Goal: Task Accomplishment & Management: Manage account settings

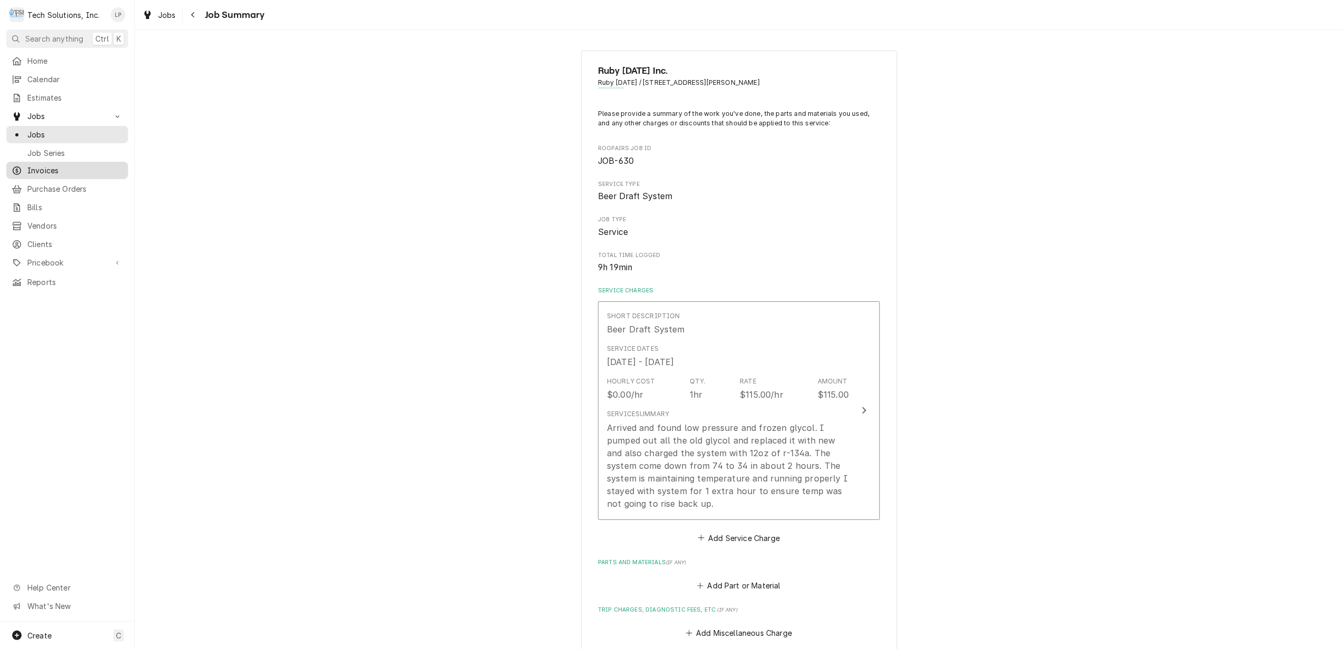
click at [41, 169] on span "Invoices" at bounding box center [74, 170] width 95 height 11
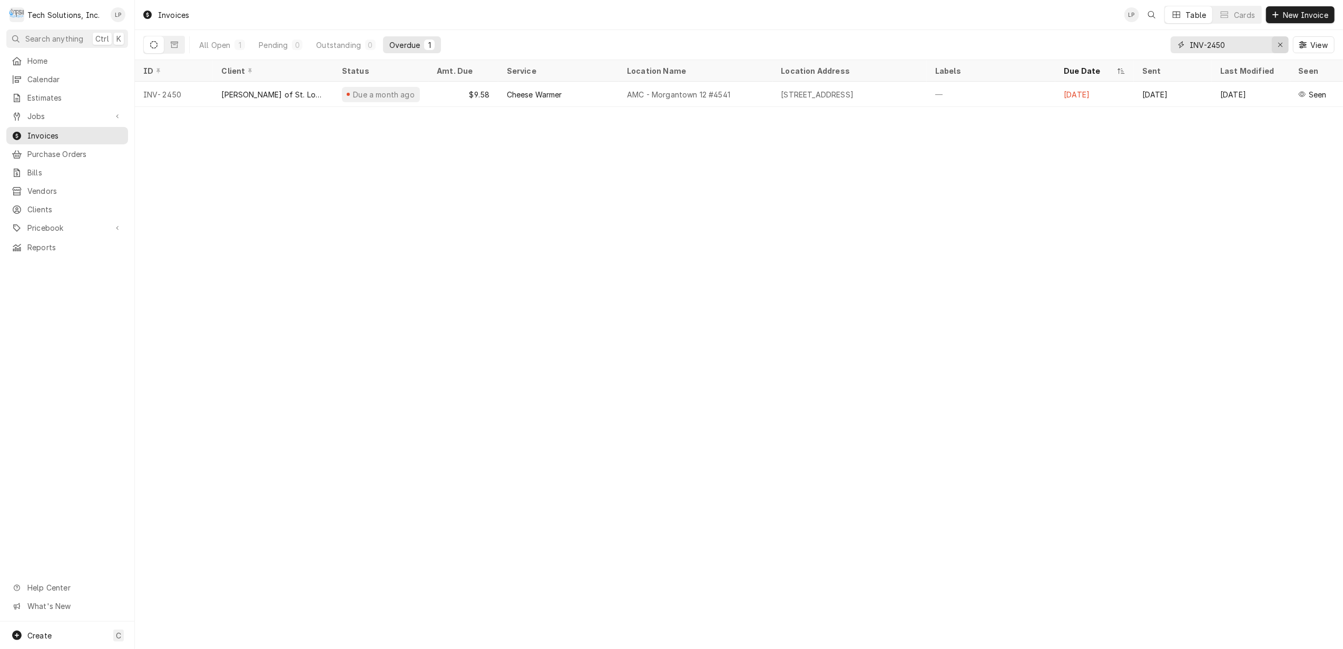
click at [1275, 42] on div "Erase input" at bounding box center [1280, 45] width 11 height 11
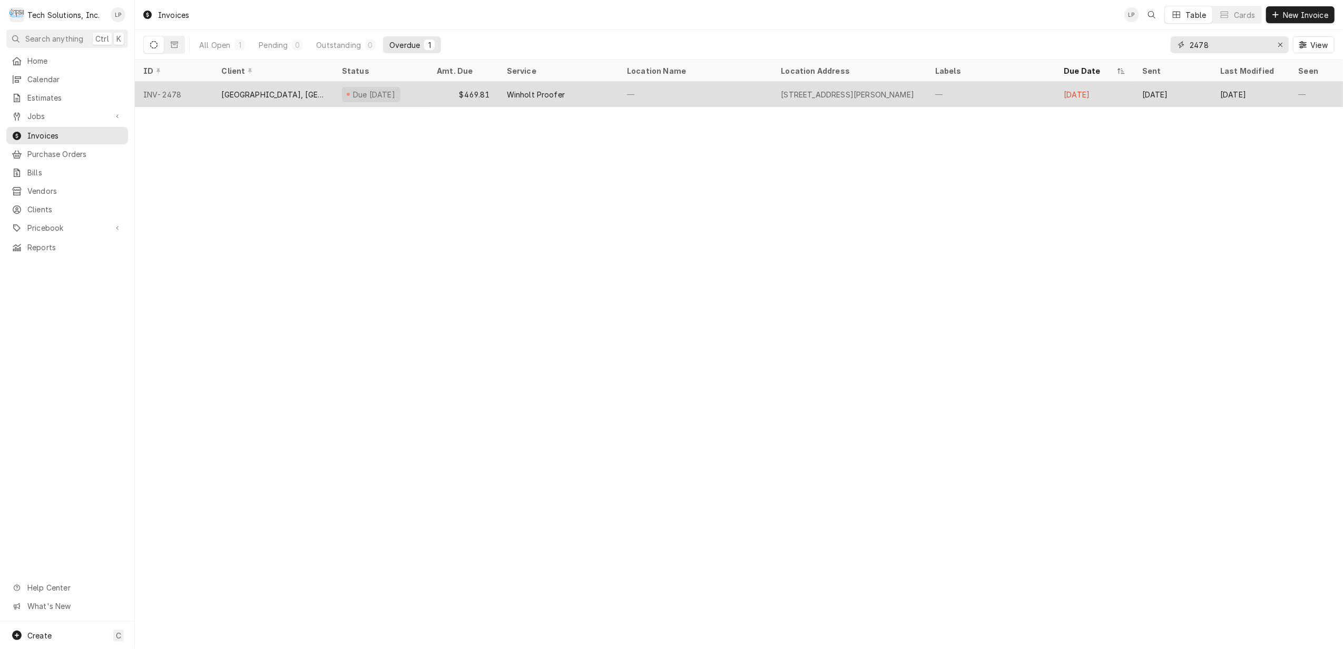
type input "2478"
click at [432, 92] on div "$469.81" at bounding box center [463, 94] width 70 height 25
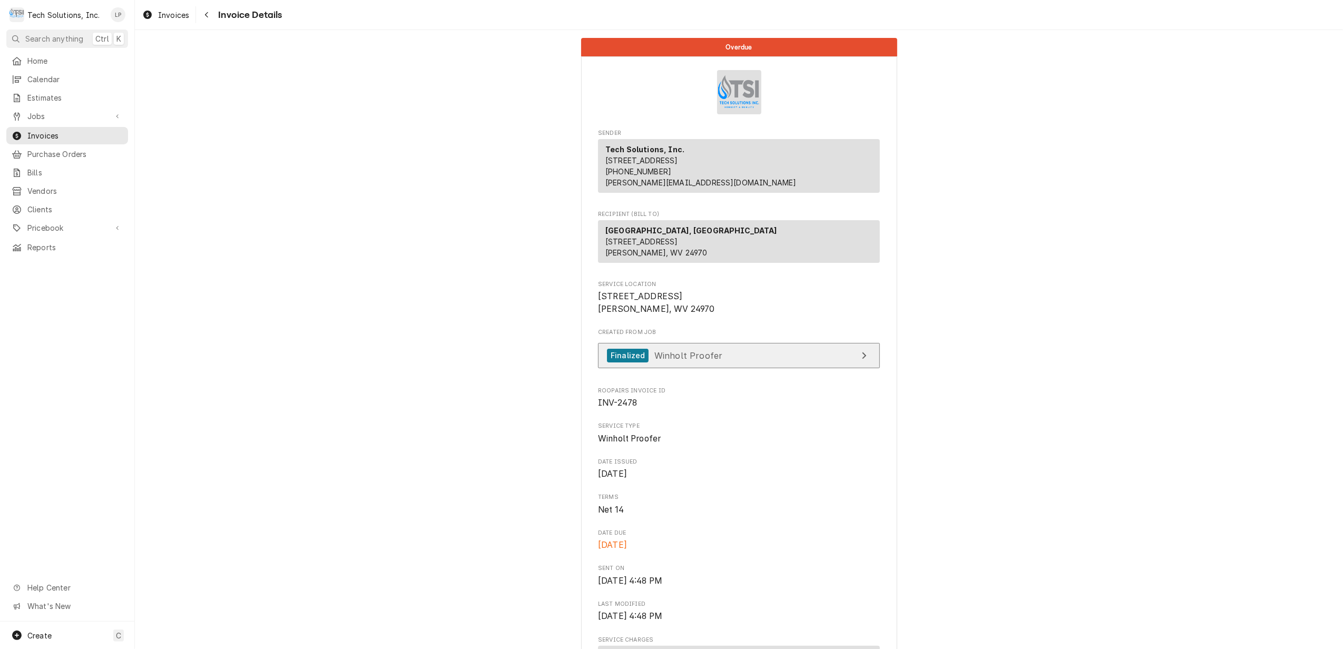
click at [777, 365] on link "Finalized Winholt Proofer" at bounding box center [739, 356] width 282 height 26
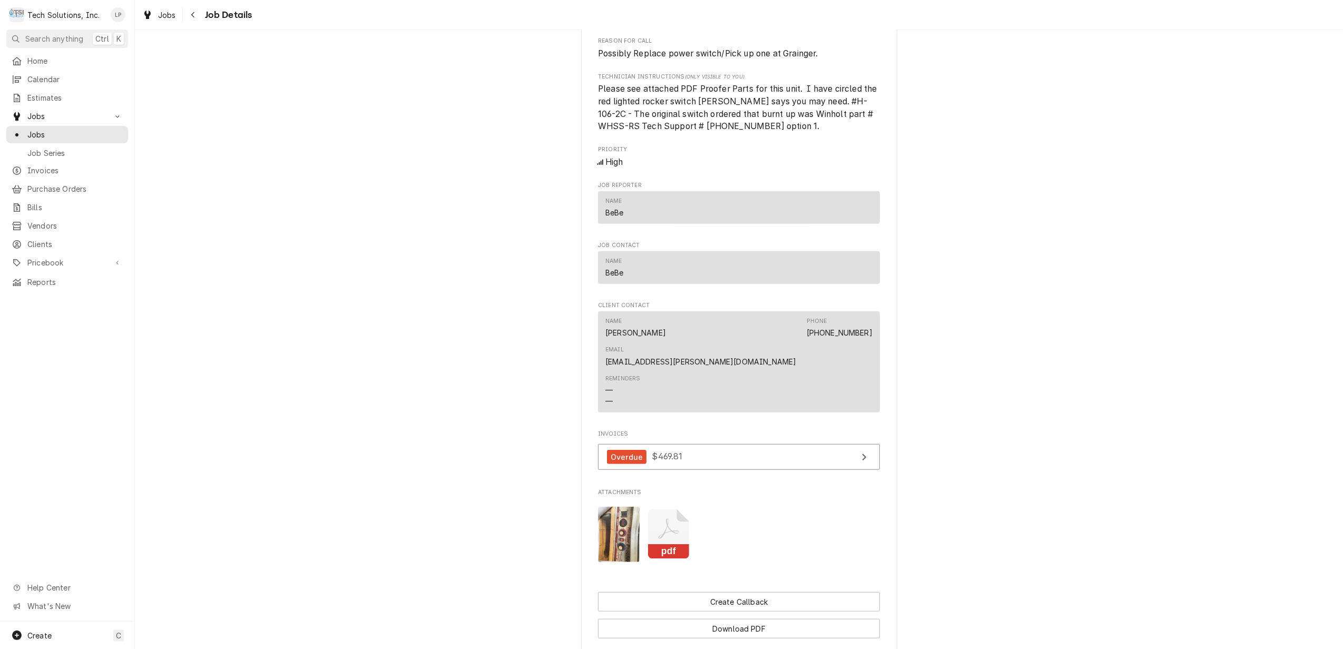
scroll to position [913, 0]
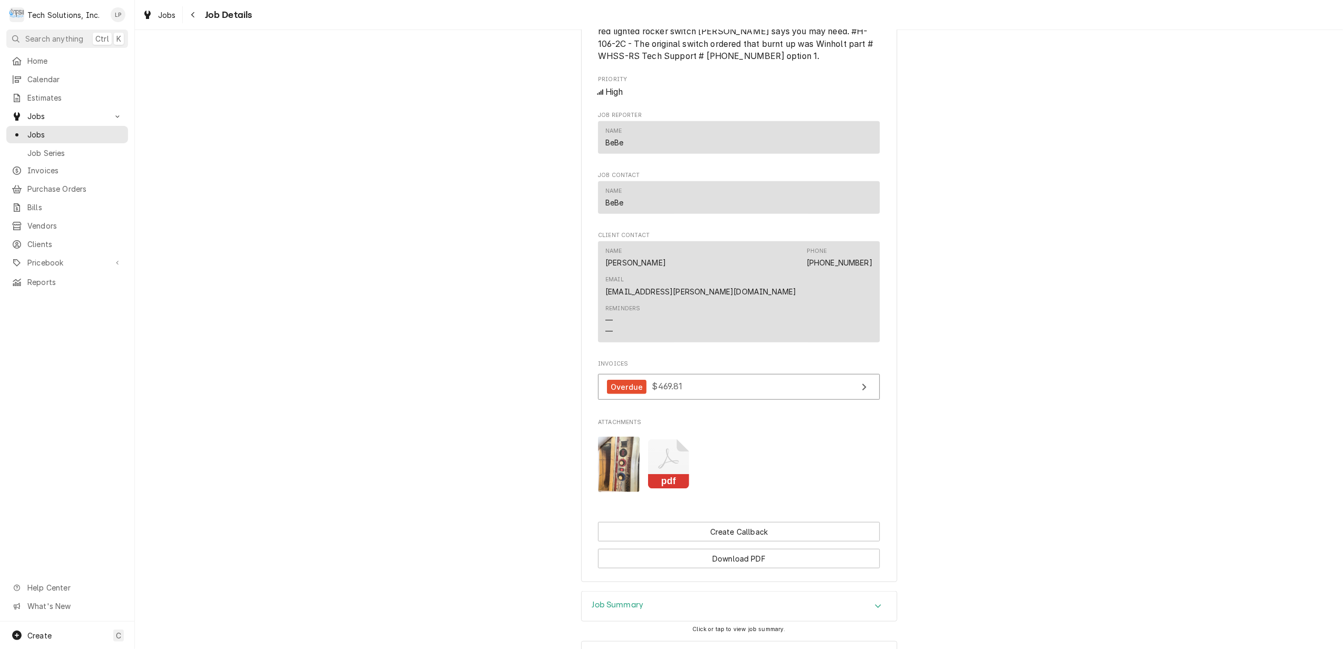
click at [675, 440] on icon "Attachments" at bounding box center [669, 465] width 42 height 50
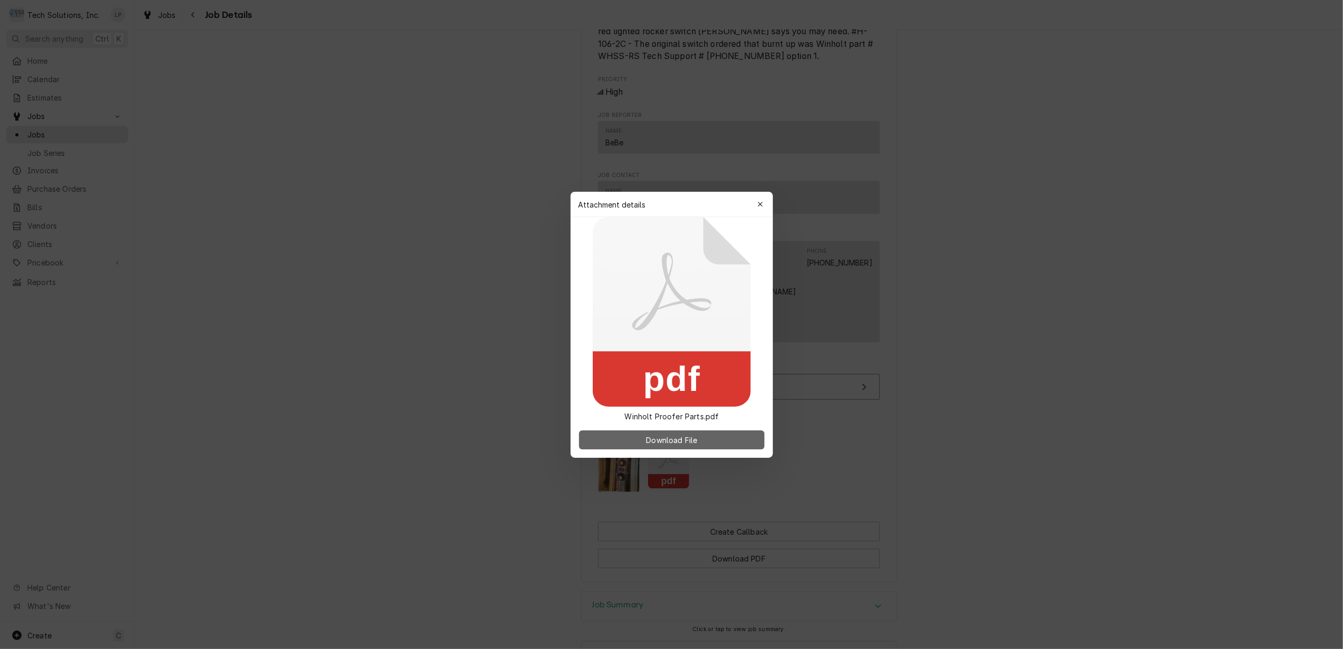
click at [679, 439] on span "Download File" at bounding box center [671, 439] width 55 height 11
click at [763, 208] on div "button" at bounding box center [760, 204] width 11 height 11
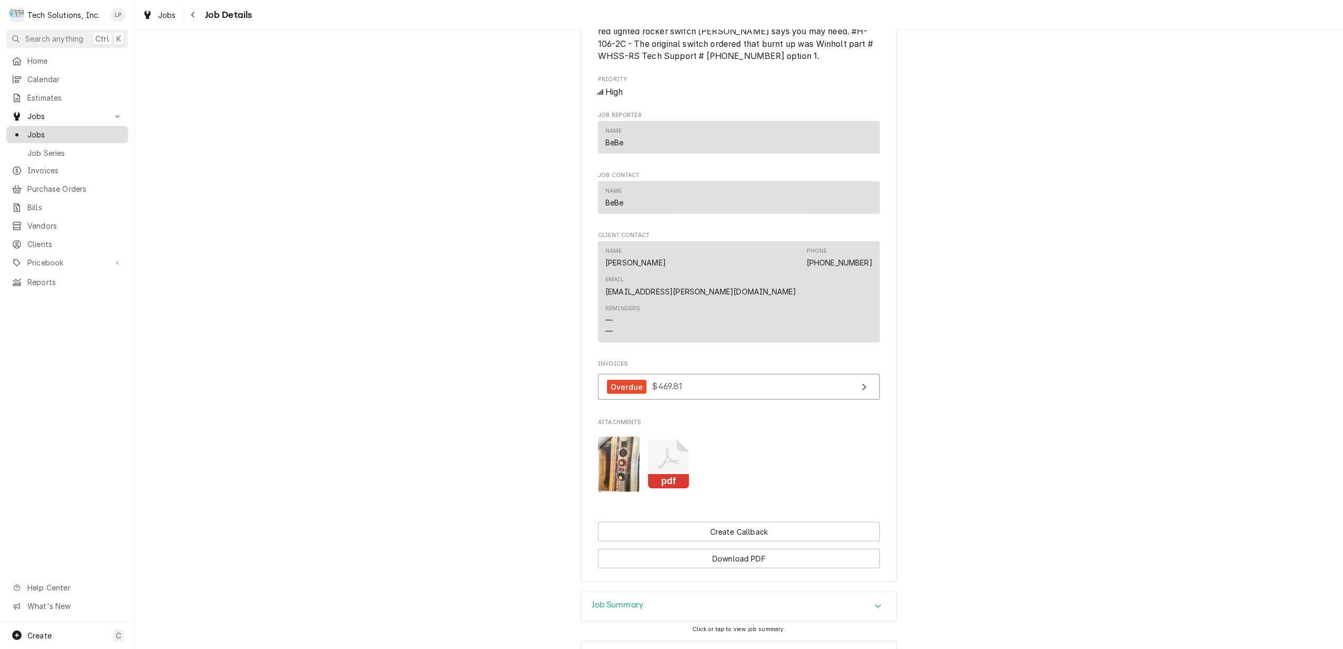
click at [34, 135] on span "Jobs" at bounding box center [74, 134] width 95 height 11
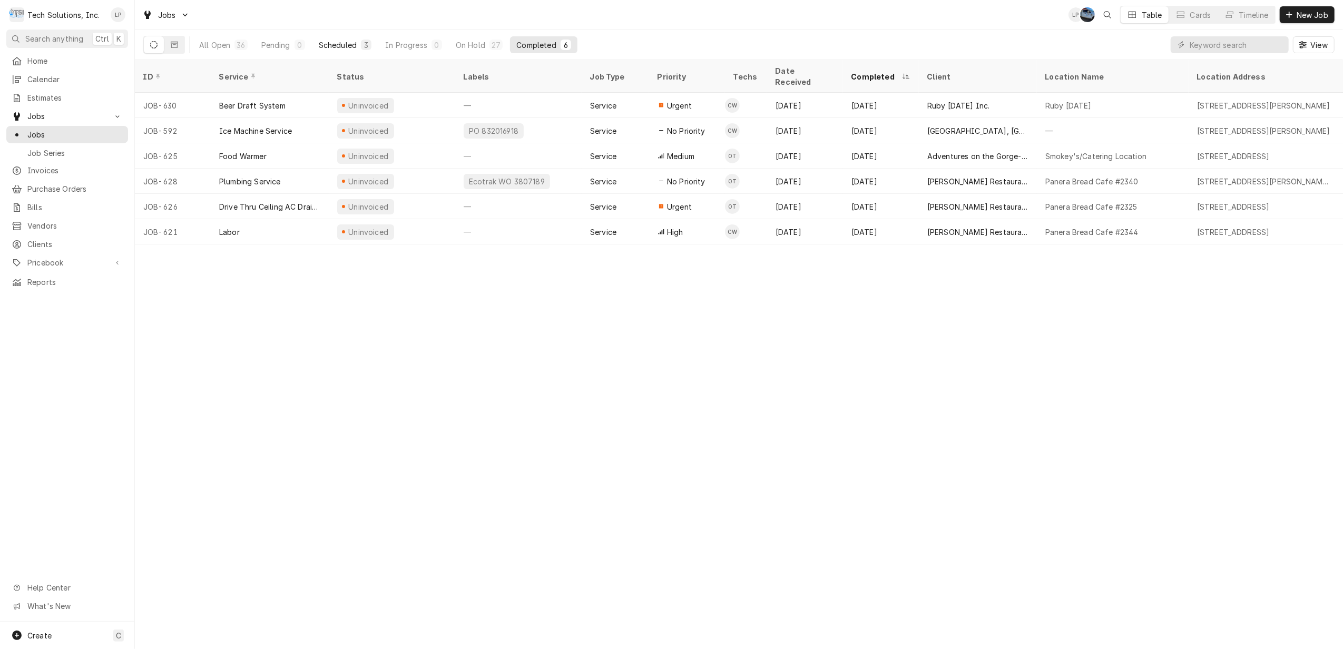
click at [346, 43] on div "Scheduled" at bounding box center [338, 45] width 38 height 11
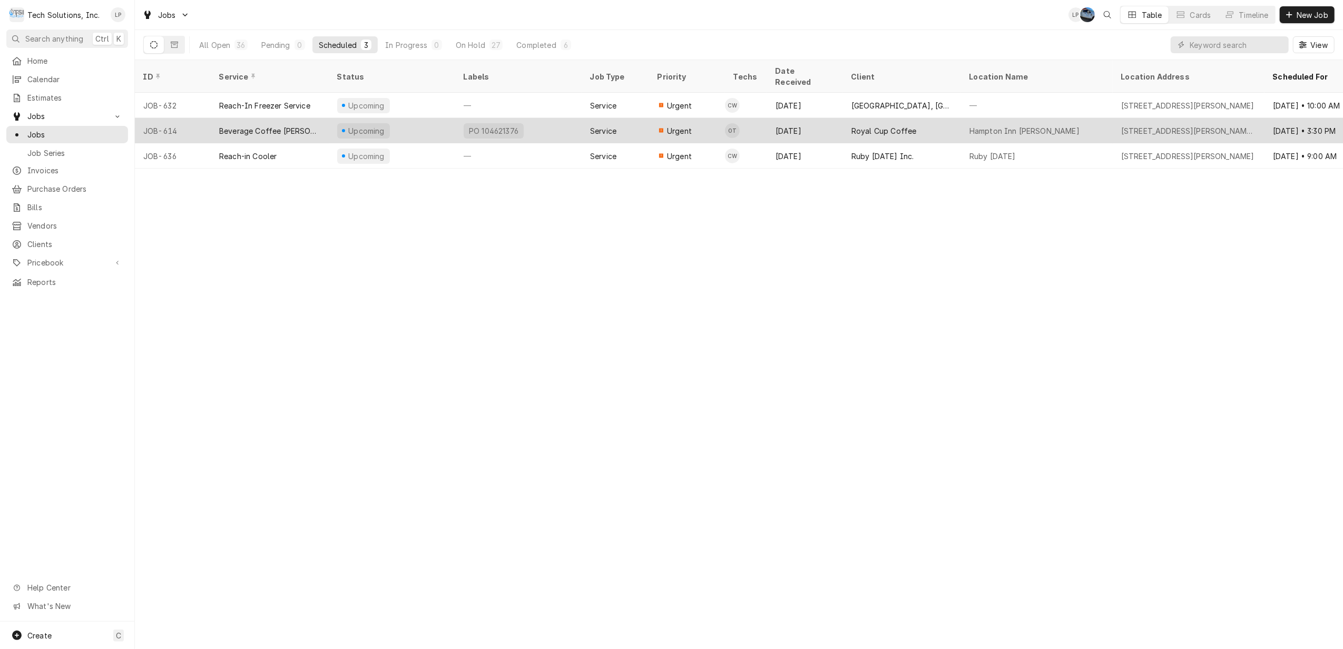
click at [305, 125] on div "Beverage Coffee [PERSON_NAME]" at bounding box center [269, 130] width 101 height 11
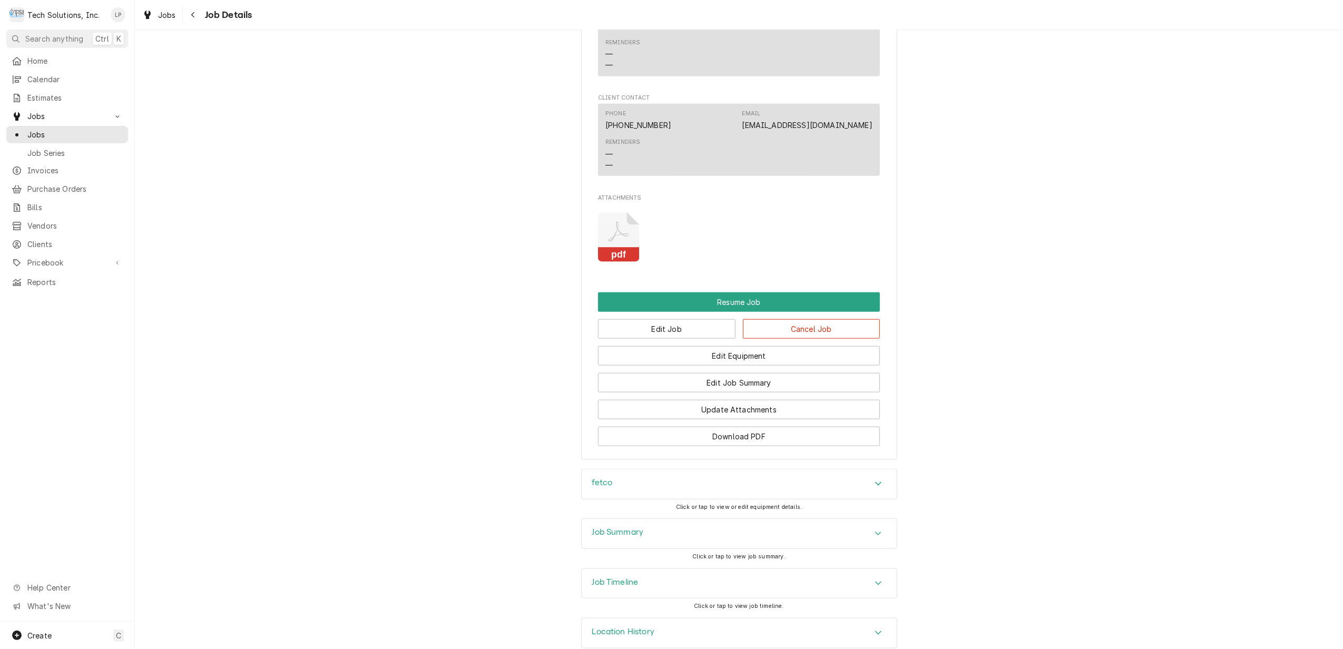
scroll to position [1143, 0]
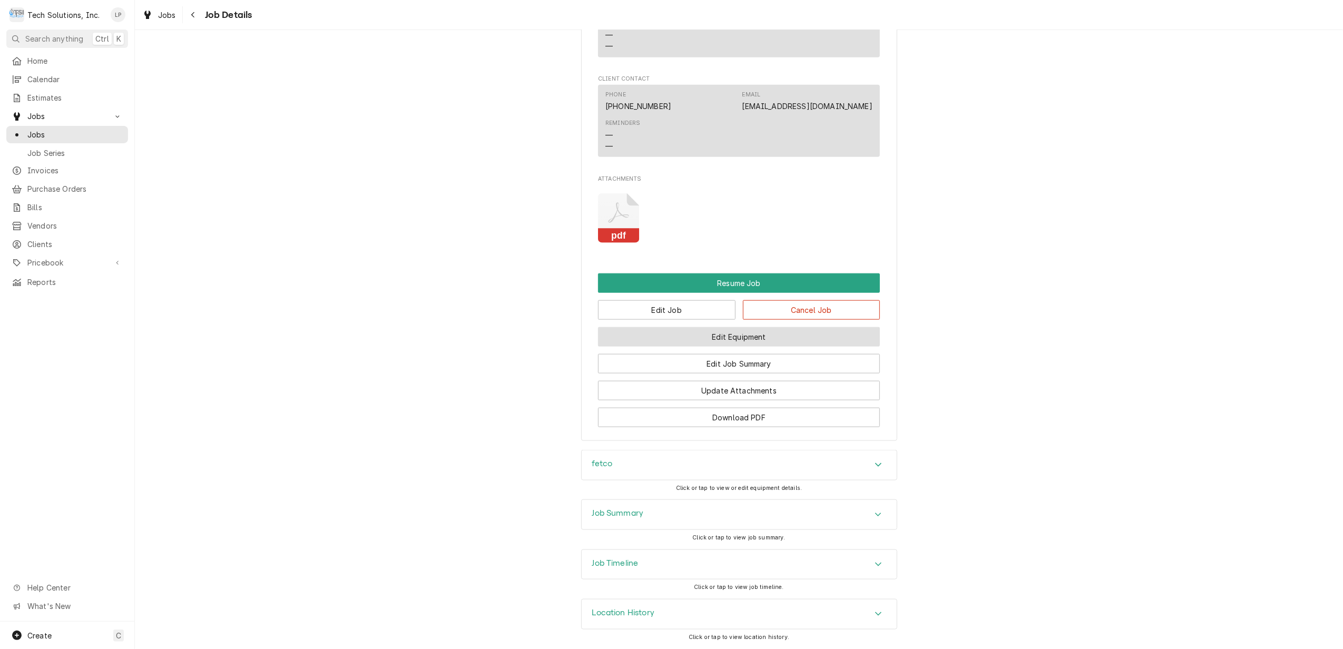
click at [781, 336] on button "Edit Equipment" at bounding box center [739, 336] width 282 height 19
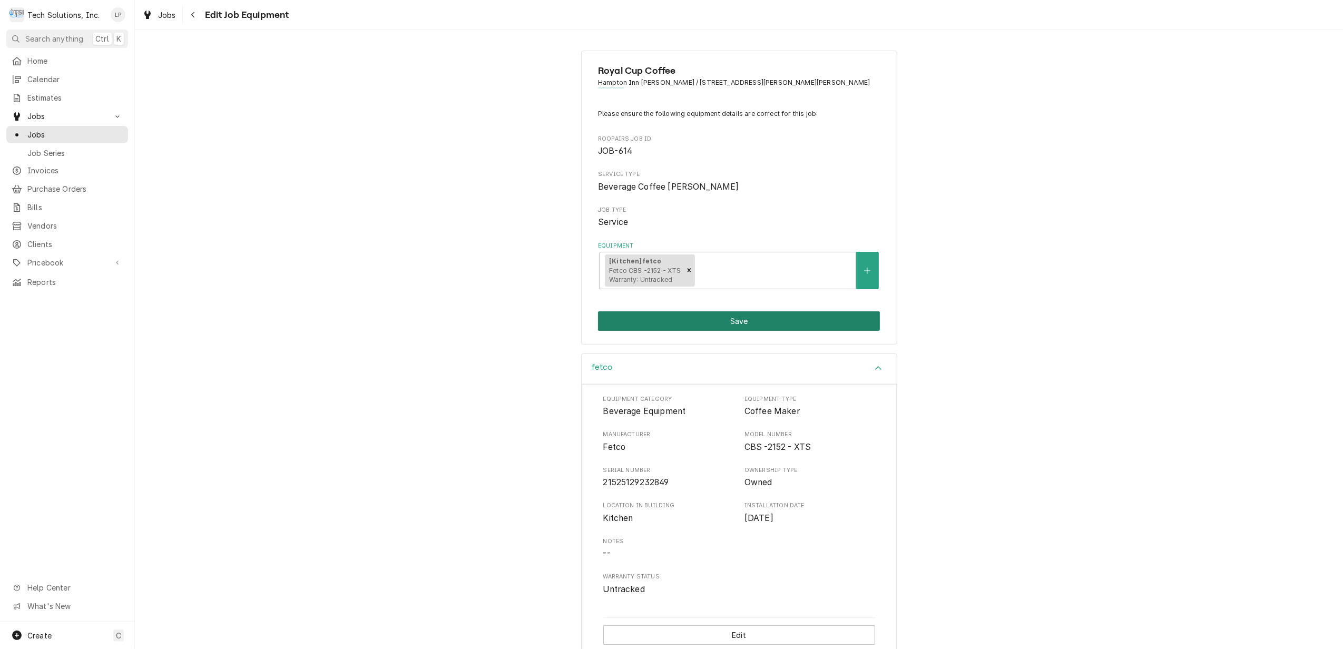
click at [721, 319] on button "Save" at bounding box center [739, 320] width 282 height 19
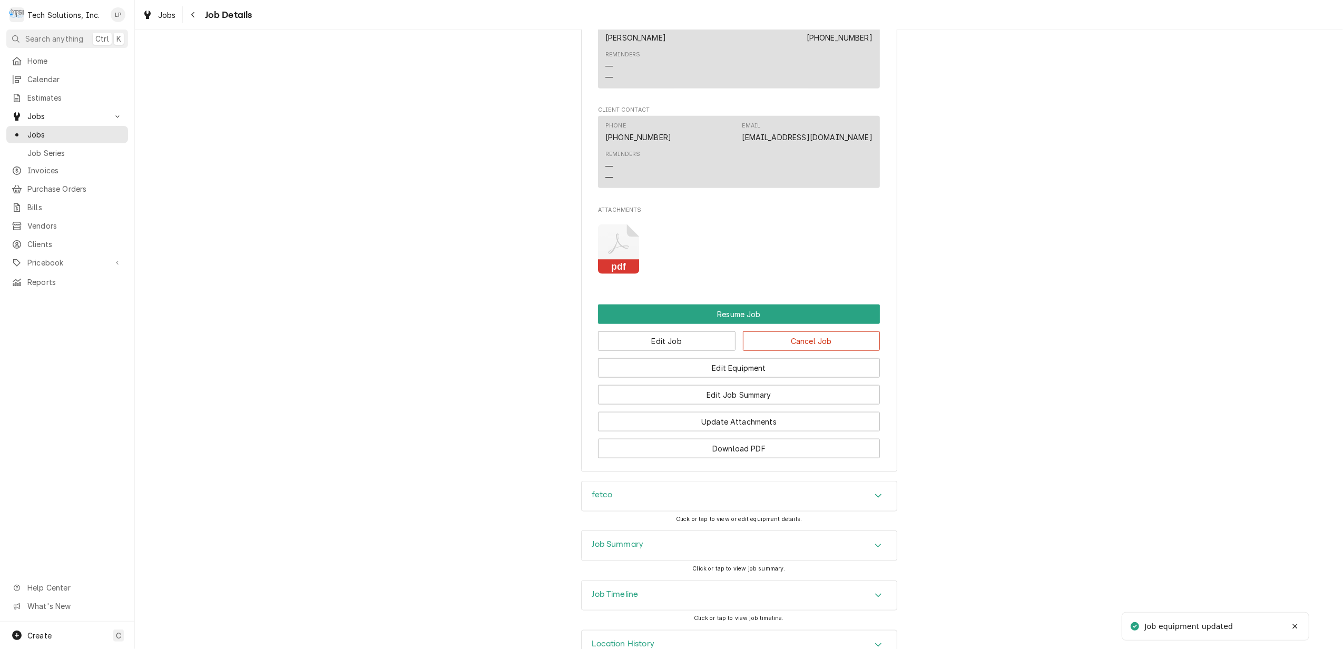
scroll to position [1143, 0]
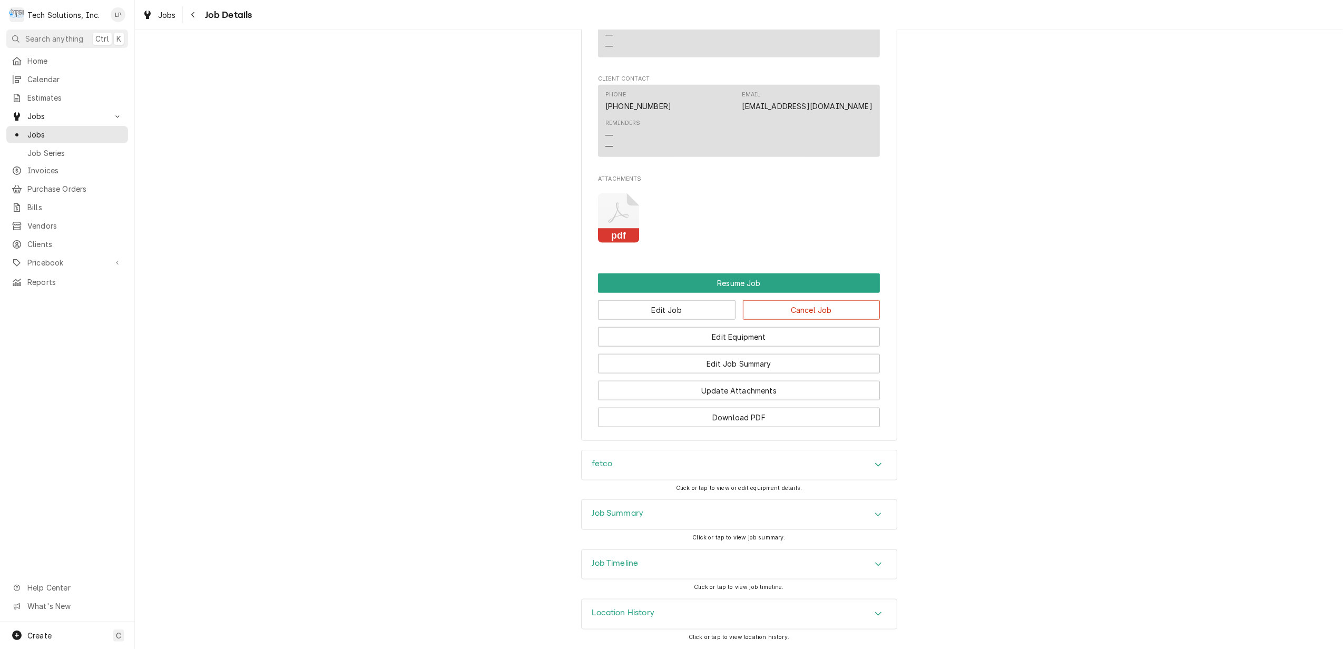
click at [875, 562] on icon "Accordion Header" at bounding box center [878, 564] width 7 height 8
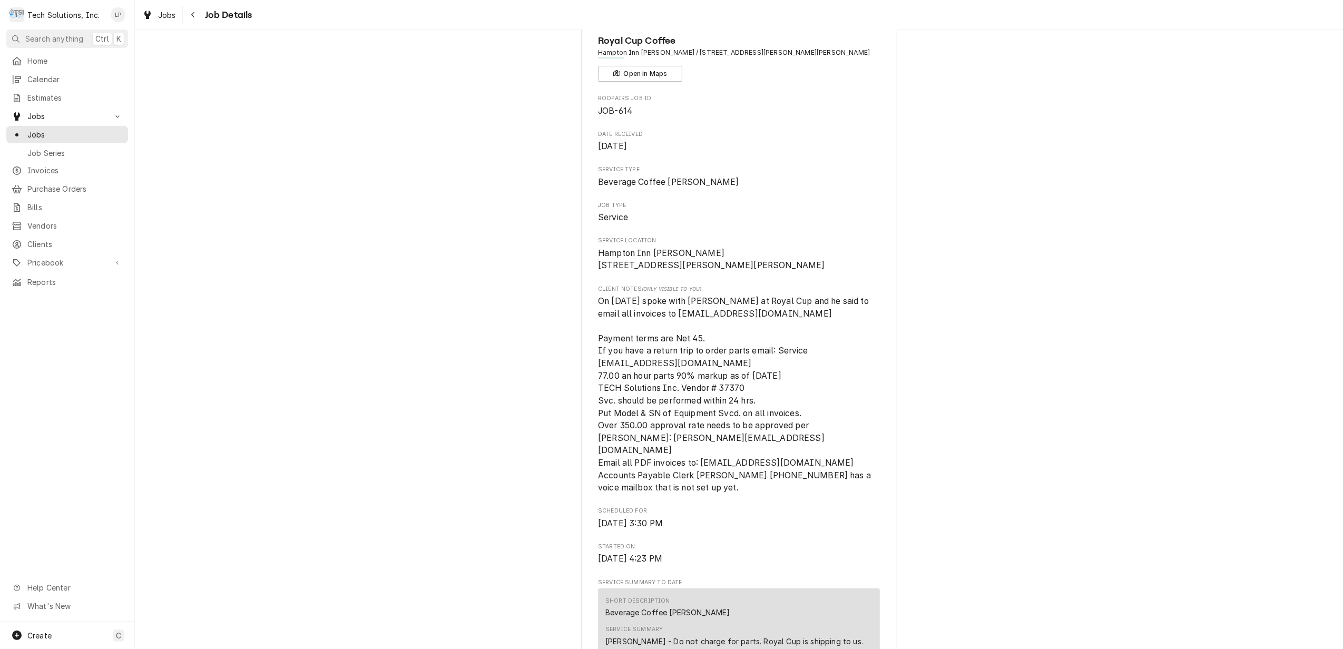
scroll to position [0, 0]
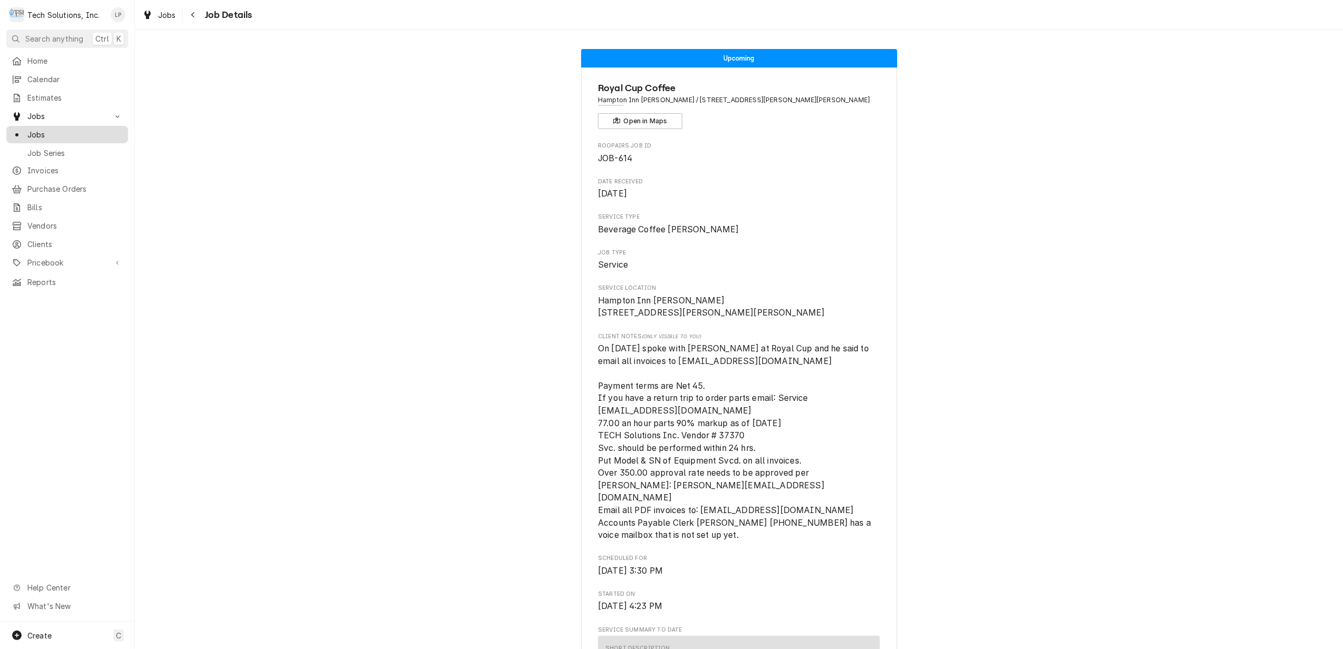
click at [28, 129] on span "Jobs" at bounding box center [74, 134] width 95 height 11
